Goal: Find specific page/section: Find specific page/section

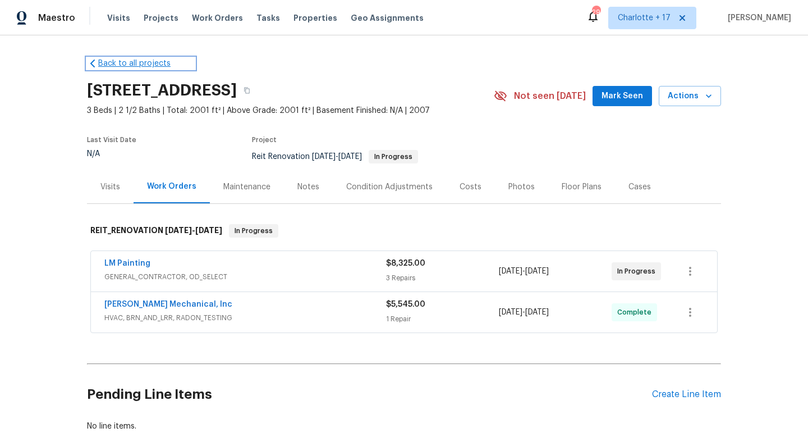
click at [152, 67] on link "Back to all projects" at bounding box center [141, 63] width 108 height 11
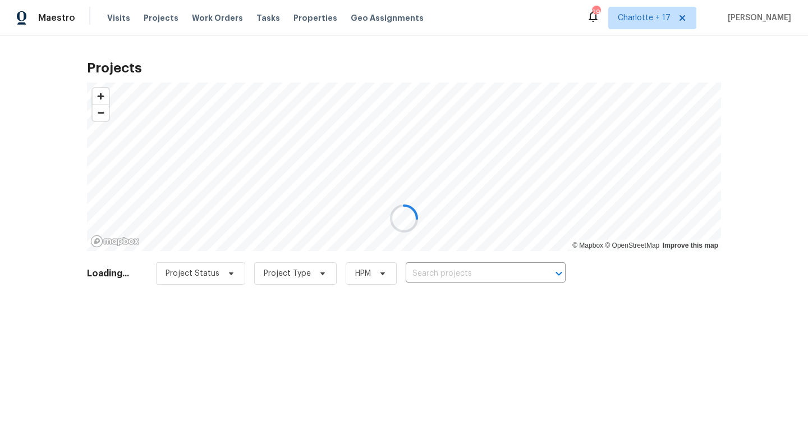
click at [445, 276] on div at bounding box center [404, 218] width 808 height 437
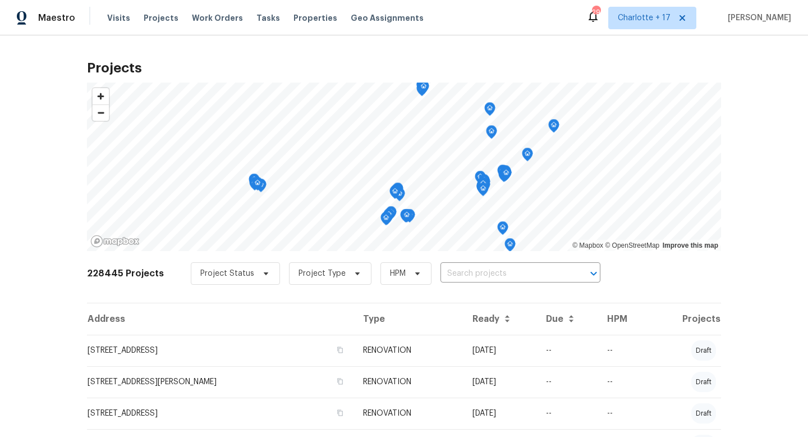
click at [445, 276] on input "text" at bounding box center [505, 273] width 129 height 17
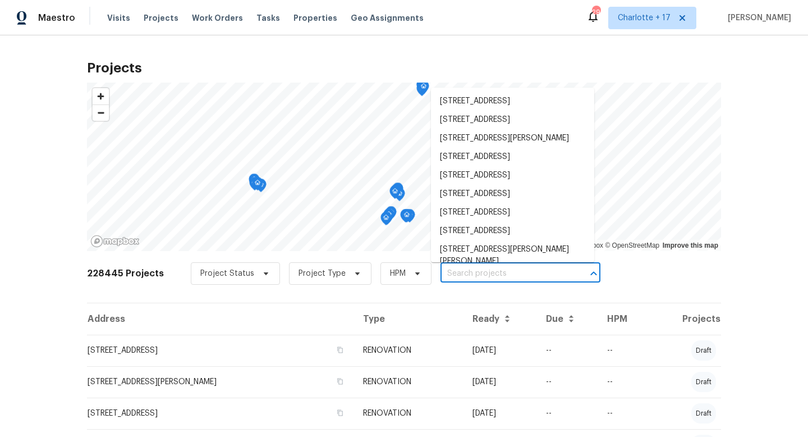
paste input "[STREET_ADDRESS][PERSON_NAME]"
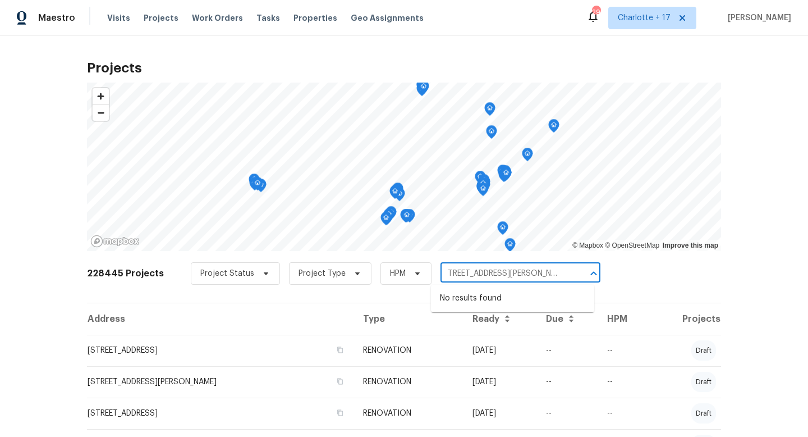
type input "[STREET_ADDRESS][PERSON_NAME]"
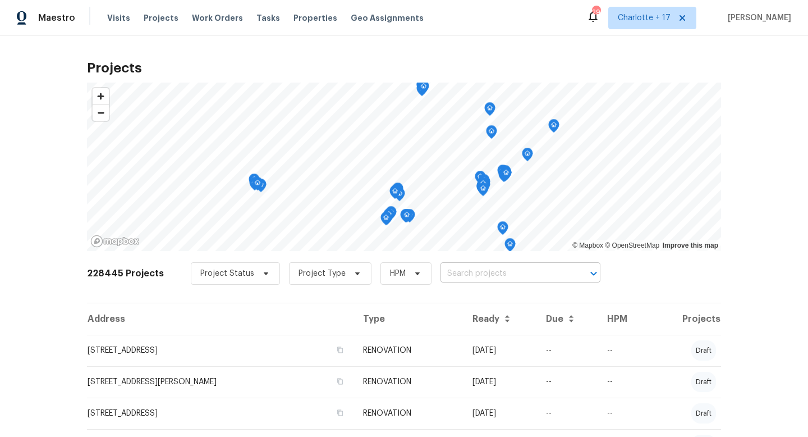
scroll to position [0, 0]
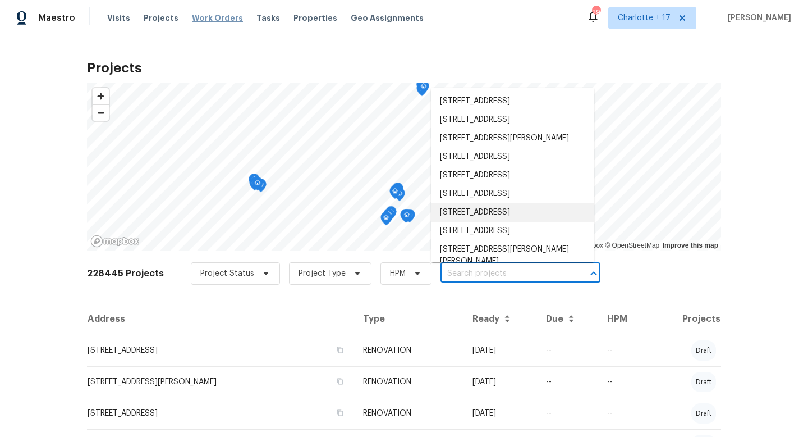
click at [226, 18] on span "Work Orders" at bounding box center [217, 17] width 51 height 11
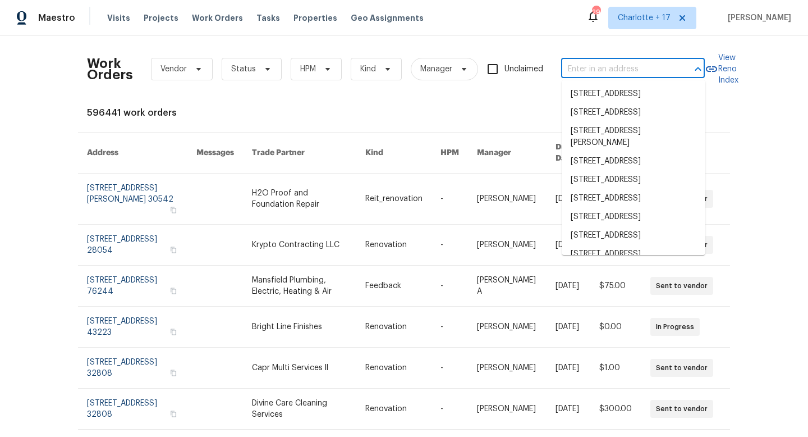
click at [584, 71] on input "text" at bounding box center [617, 69] width 112 height 17
paste input "[STREET_ADDRESS][PERSON_NAME]"
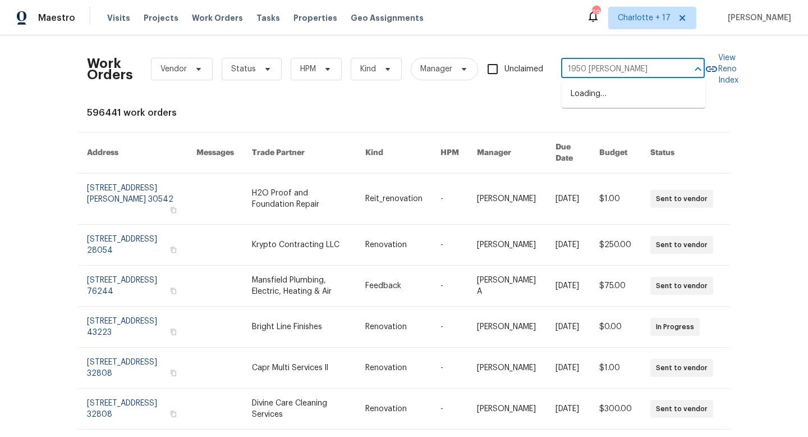
type input "1950 [PERSON_NAME]"
click at [662, 18] on span "Charlotte + 17" at bounding box center [644, 17] width 53 height 11
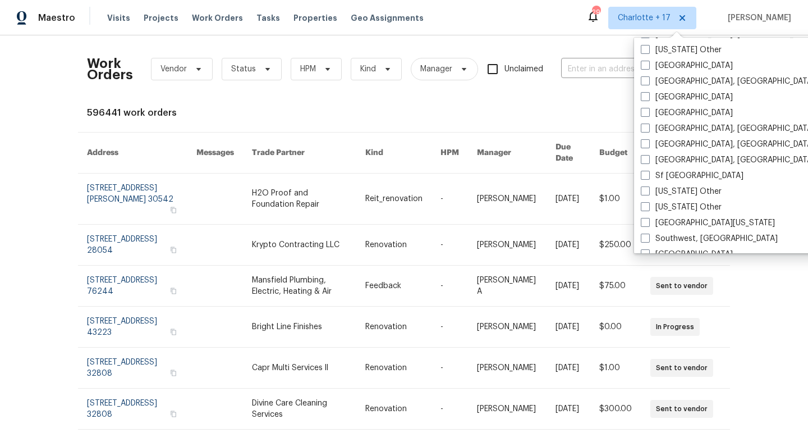
scroll to position [1464, 0]
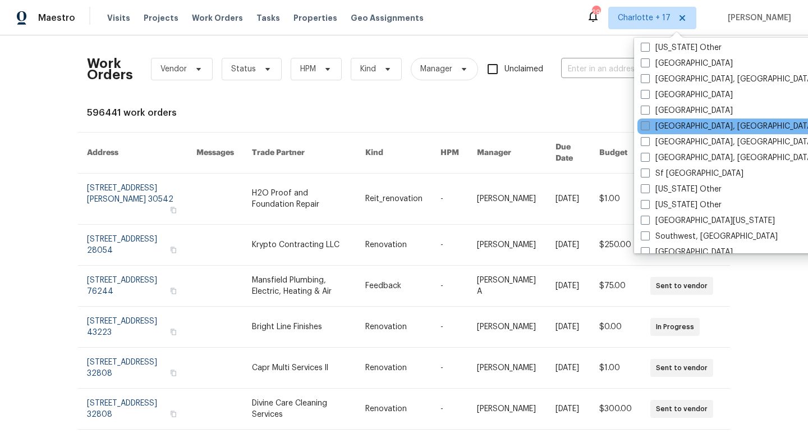
click at [682, 125] on label "[GEOGRAPHIC_DATA], [GEOGRAPHIC_DATA]" at bounding box center [728, 126] width 174 height 11
click at [648, 125] on input "[GEOGRAPHIC_DATA], [GEOGRAPHIC_DATA]" at bounding box center [644, 124] width 7 height 7
checkbox input "true"
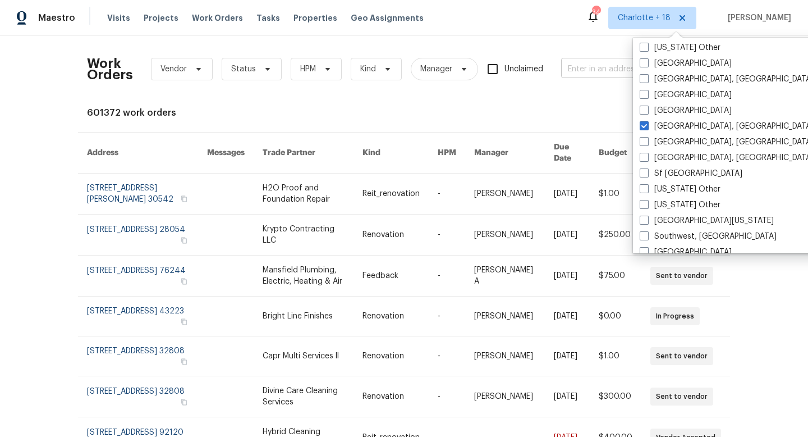
click at [600, 61] on input "text" at bounding box center [617, 69] width 112 height 17
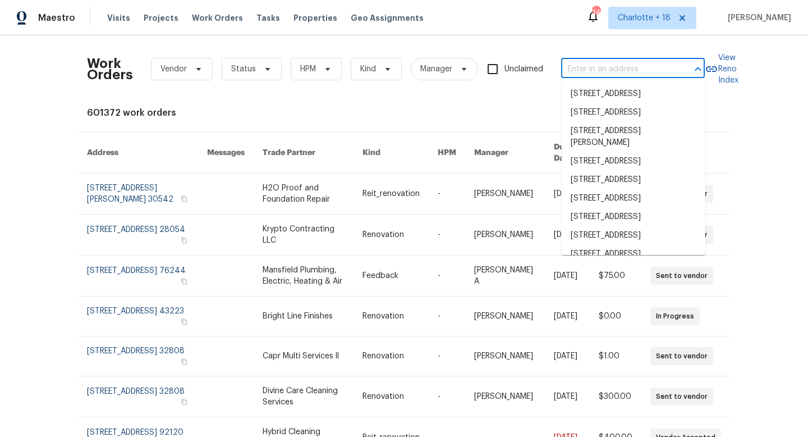
paste input "[STREET_ADDRESS][PERSON_NAME]"
type input "[STREET_ADDRESS][PERSON_NAME]"
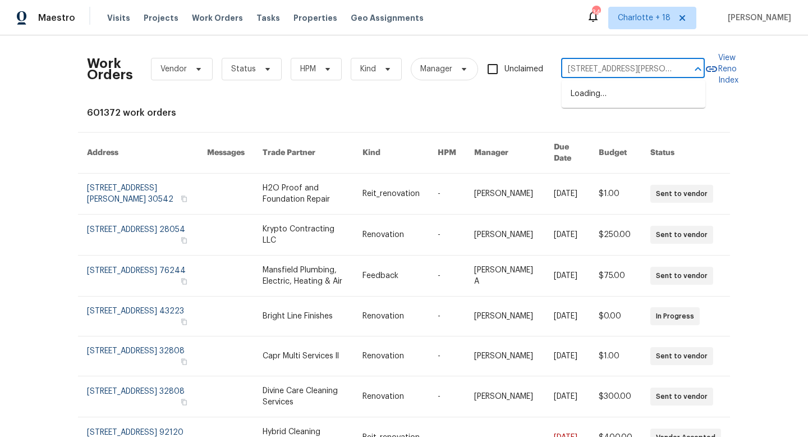
scroll to position [0, 45]
click at [602, 94] on li "[STREET_ADDRESS][PERSON_NAME]" at bounding box center [634, 100] width 144 height 30
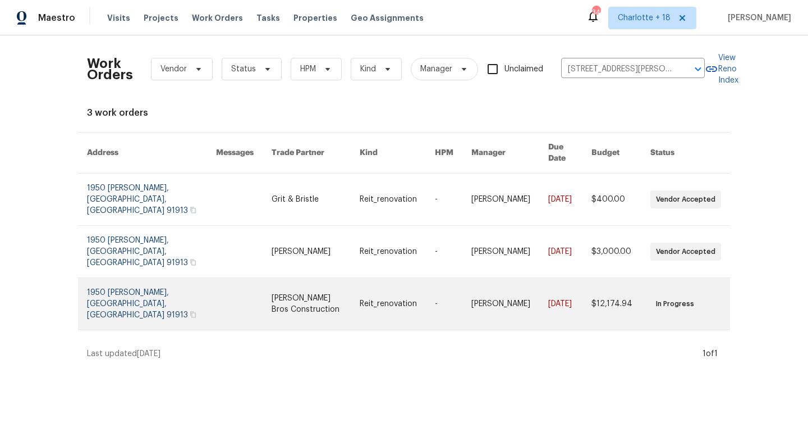
click at [150, 278] on link at bounding box center [151, 304] width 129 height 52
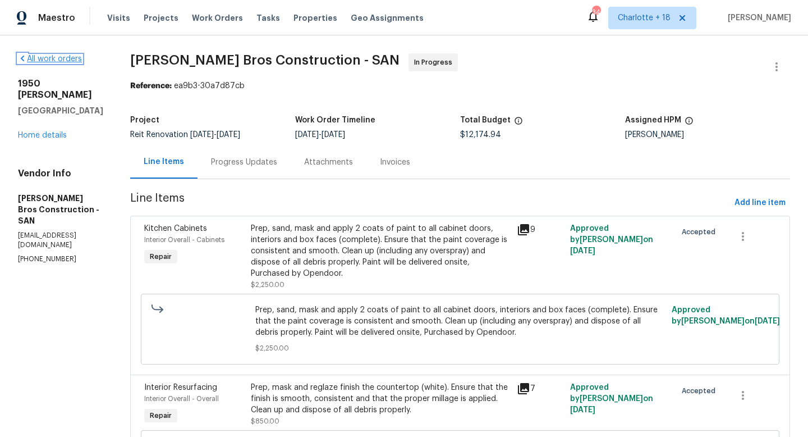
click at [72, 58] on link "All work orders" at bounding box center [50, 59] width 64 height 8
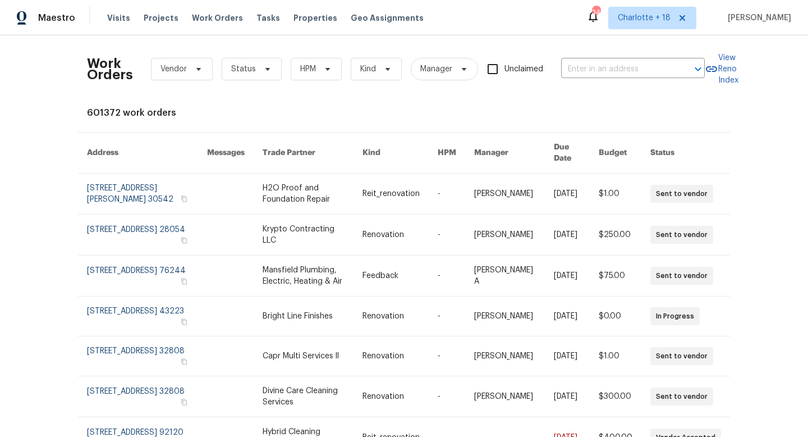
click at [584, 81] on div "Work Orders Vendor Status HPM Kind Manager Unclaimed ​" at bounding box center [396, 68] width 618 height 49
click at [581, 70] on input "text" at bounding box center [617, 69] width 112 height 17
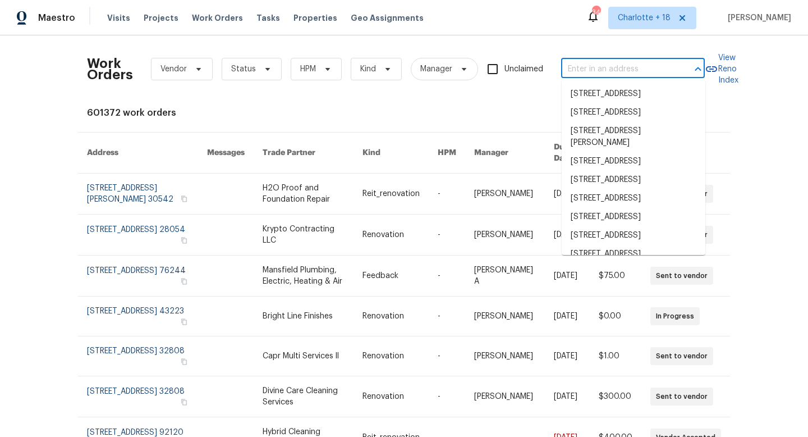
paste input "[STREET_ADDRESS][PERSON_NAME]"
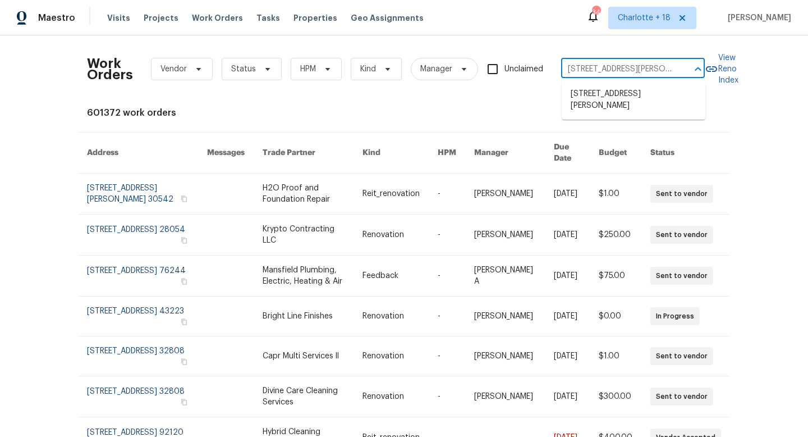
scroll to position [0, 45]
type input "[STREET_ADDRESS][PERSON_NAME]"
click at [588, 96] on li "[STREET_ADDRESS][PERSON_NAME]" at bounding box center [634, 100] width 144 height 30
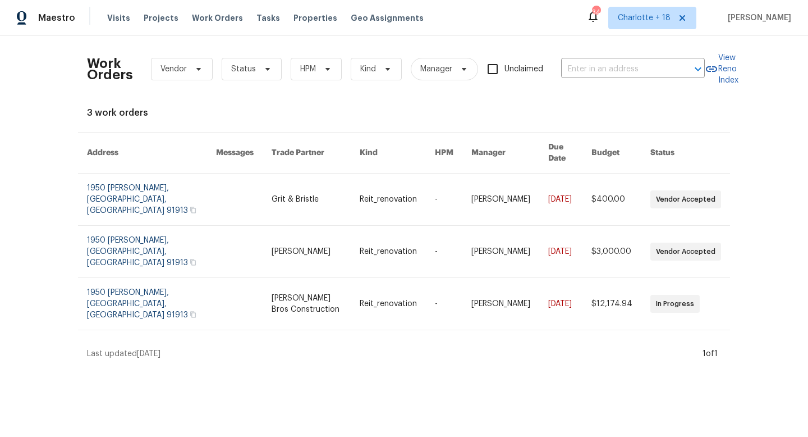
type input "[STREET_ADDRESS][PERSON_NAME]"
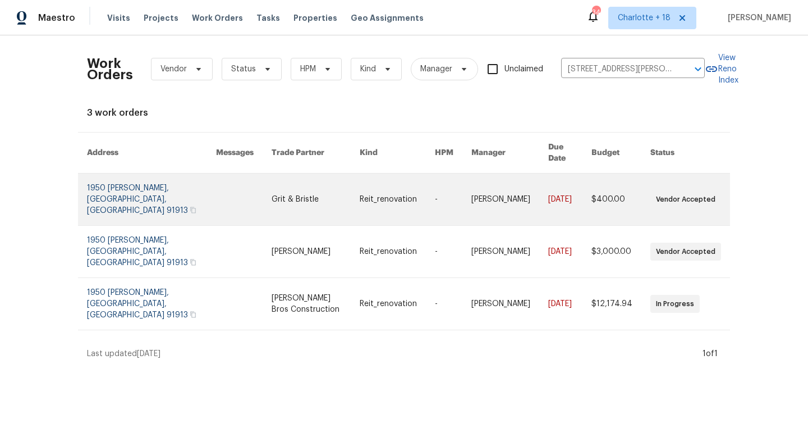
click at [145, 176] on link at bounding box center [151, 199] width 129 height 52
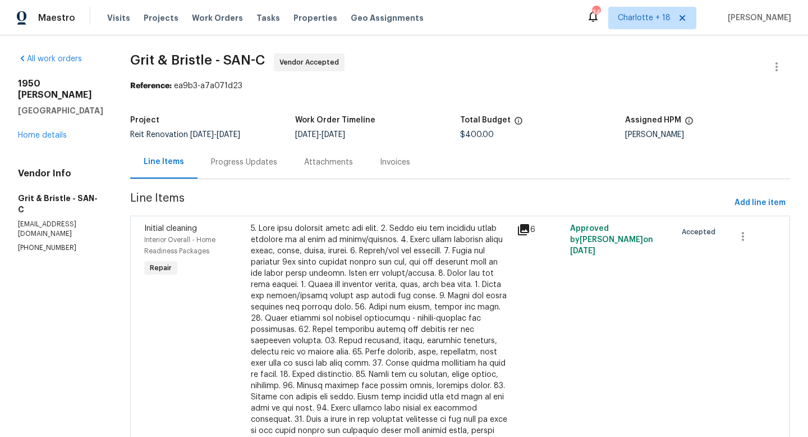
click at [253, 165] on div "Progress Updates" at bounding box center [244, 162] width 66 height 11
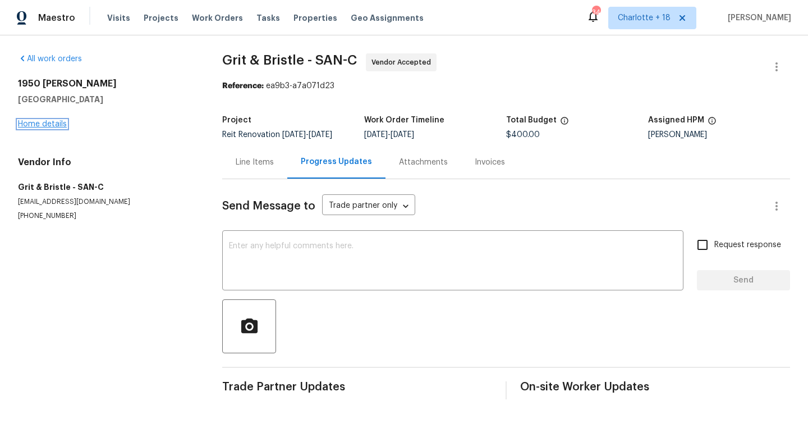
click at [65, 124] on link "Home details" at bounding box center [42, 124] width 49 height 8
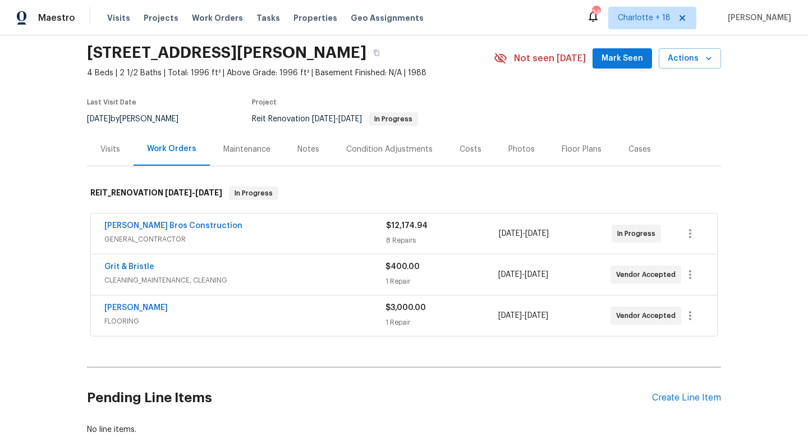
scroll to position [40, 0]
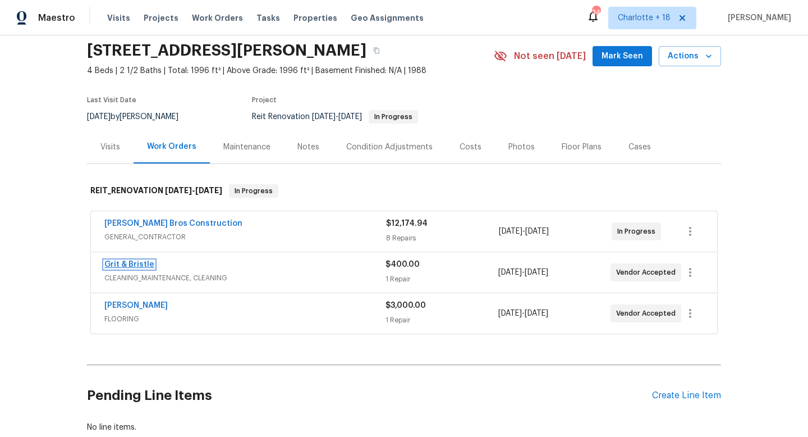
click at [146, 263] on link "Grit & Bristle" at bounding box center [129, 264] width 50 height 8
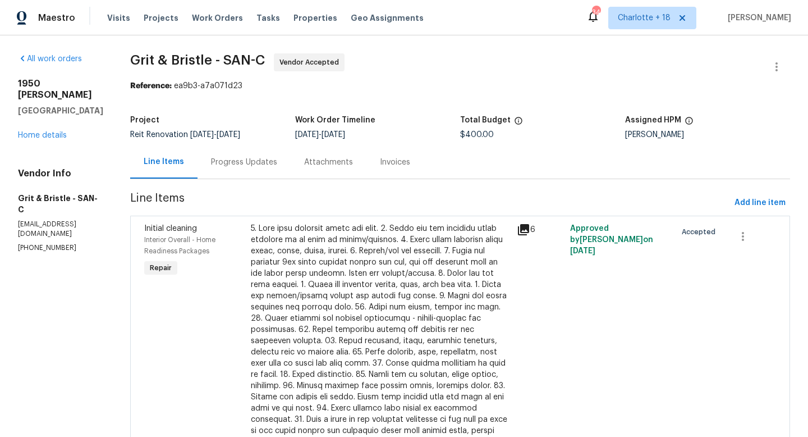
click at [516, 233] on div "6" at bounding box center [539, 340] width 53 height 242
click at [529, 230] on icon at bounding box center [523, 229] width 11 height 11
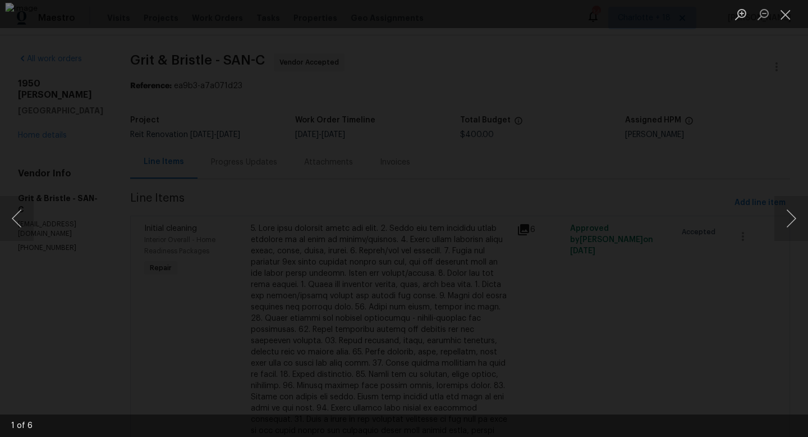
click at [773, 227] on div "Lightbox" at bounding box center [404, 218] width 808 height 437
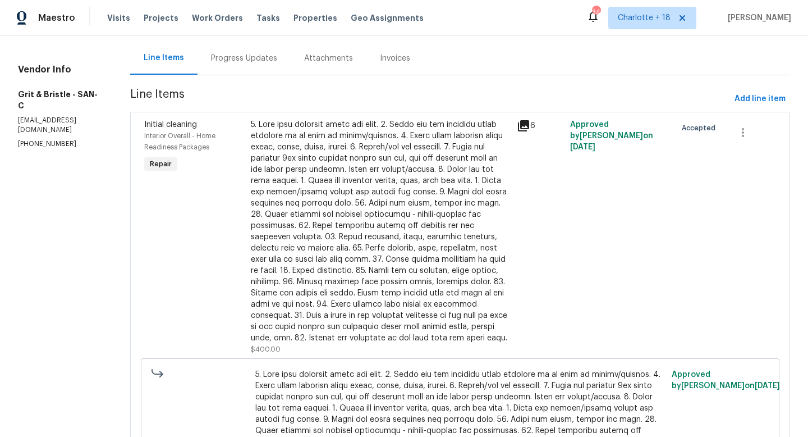
scroll to position [118, 0]
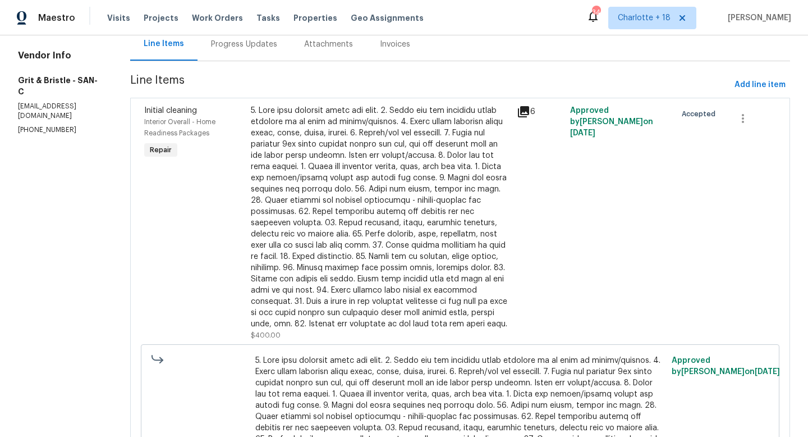
click at [529, 112] on icon at bounding box center [523, 111] width 11 height 11
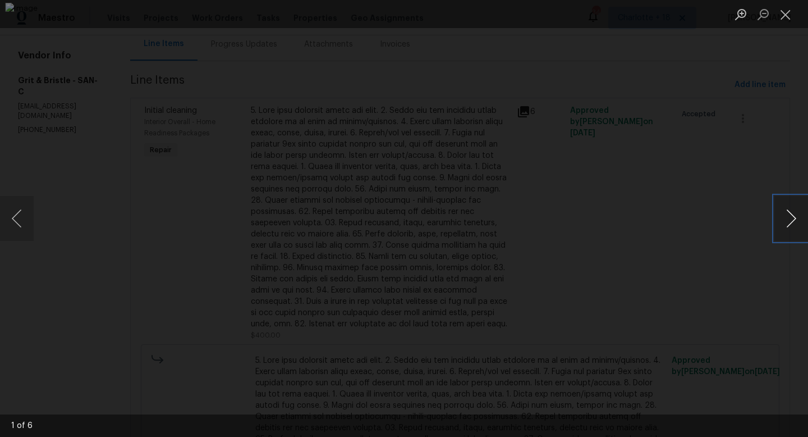
click at [780, 228] on button "Next image" at bounding box center [791, 218] width 34 height 45
click at [780, 227] on button "Next image" at bounding box center [791, 218] width 34 height 45
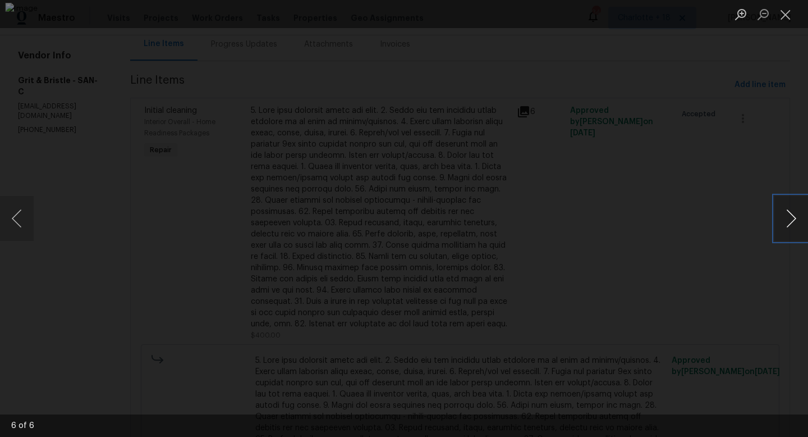
click at [780, 227] on button "Next image" at bounding box center [791, 218] width 34 height 45
click at [787, 20] on button "Close lightbox" at bounding box center [785, 14] width 22 height 20
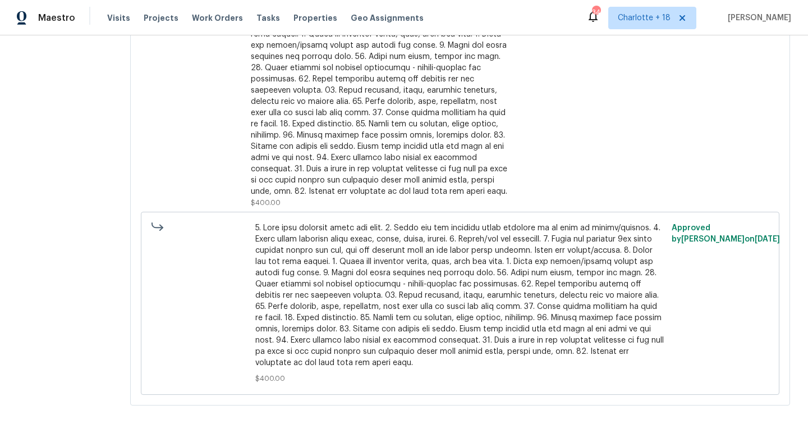
scroll to position [0, 0]
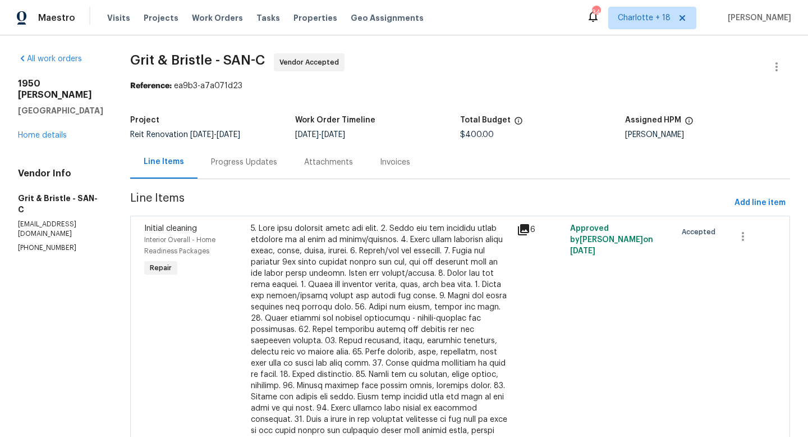
click at [45, 128] on div "[STREET_ADDRESS][PERSON_NAME] Home details" at bounding box center [60, 109] width 85 height 63
click at [45, 120] on div "[STREET_ADDRESS][PERSON_NAME] Home details" at bounding box center [60, 109] width 85 height 63
click at [45, 131] on link "Home details" at bounding box center [42, 135] width 49 height 8
